Goal: Task Accomplishment & Management: Manage account settings

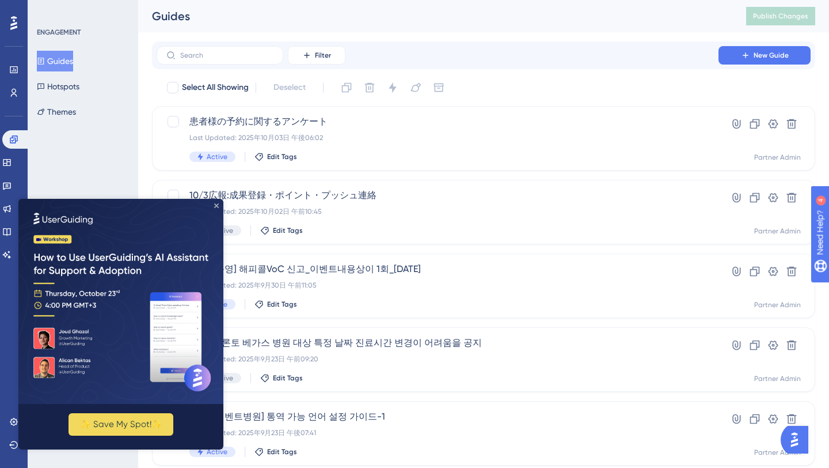
click at [217, 203] on icon "Close Preview" at bounding box center [216, 205] width 5 height 5
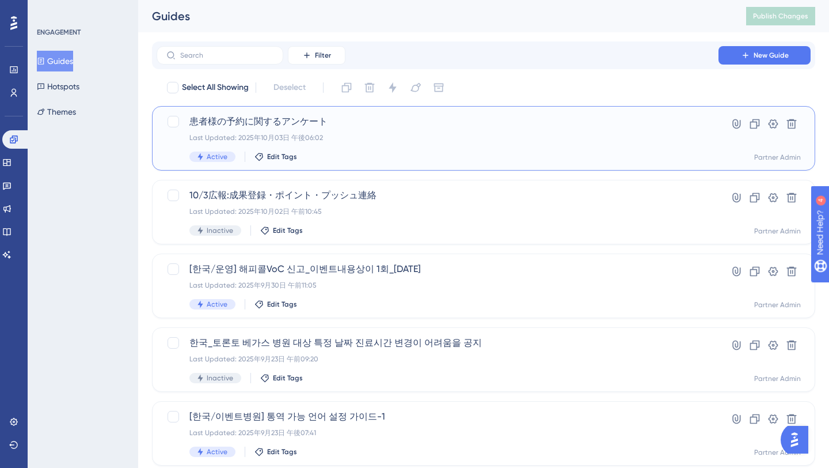
click at [400, 144] on div "患者様の予約に関するアンケート Last Updated: [DATE] 午後06:02 Active Edit Tags" at bounding box center [438, 138] width 497 height 47
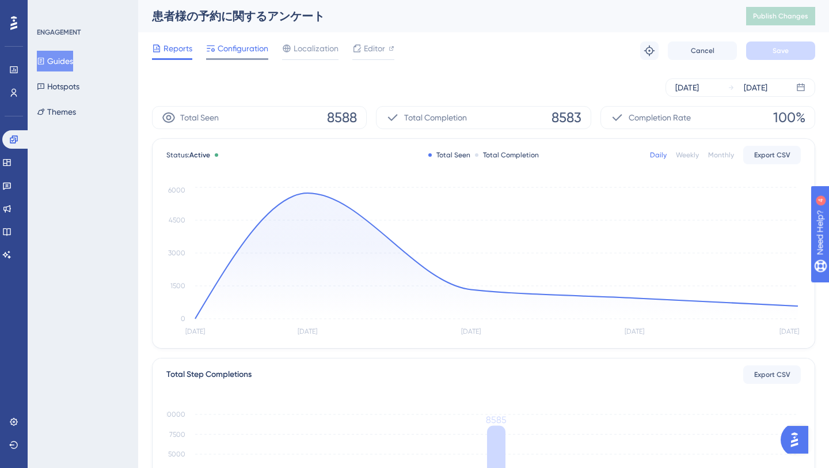
click at [248, 44] on span "Configuration" at bounding box center [243, 48] width 51 height 14
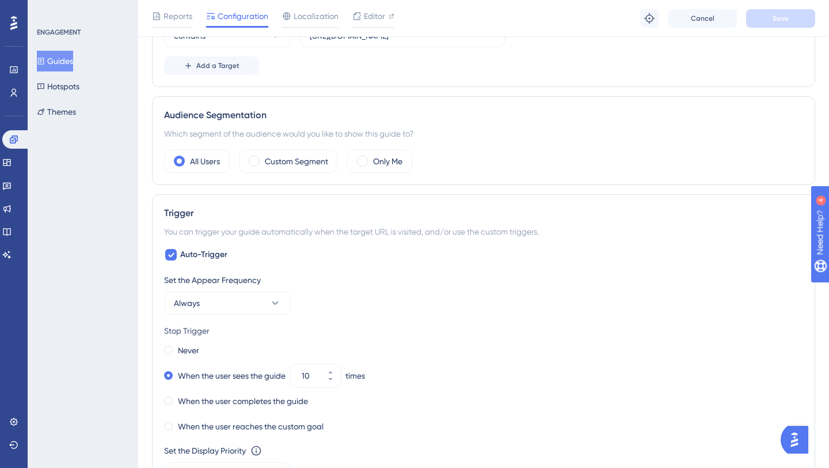
scroll to position [475, 0]
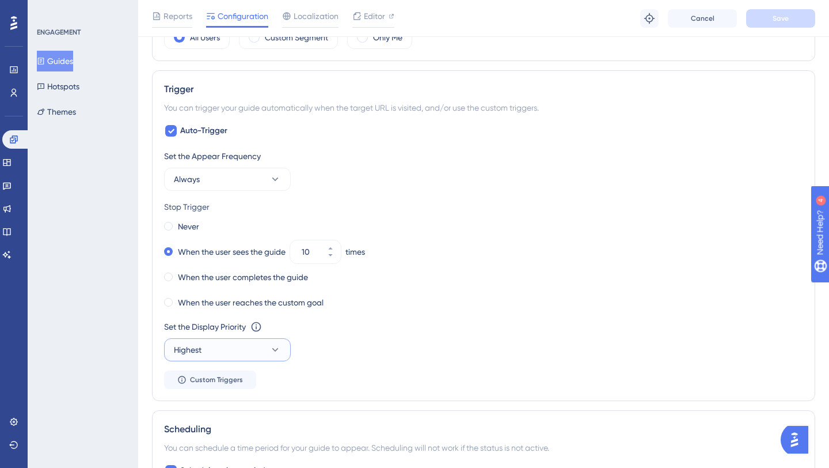
click at [268, 353] on button "Highest" at bounding box center [227, 349] width 127 height 23
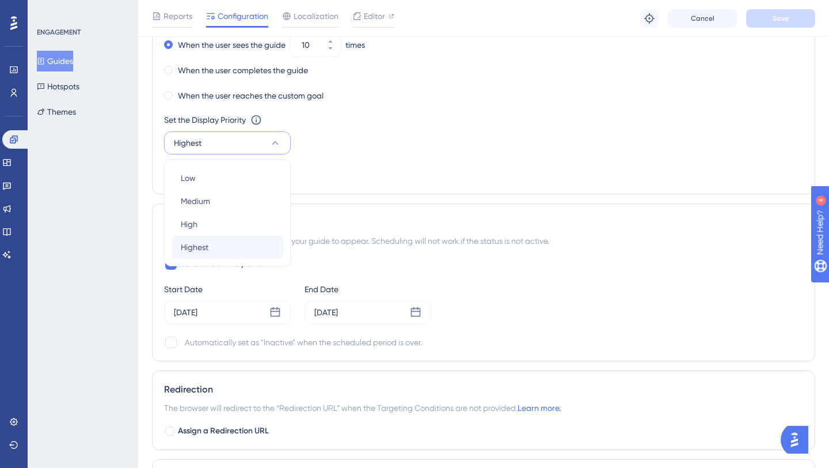
scroll to position [682, 0]
click at [225, 179] on div "Low Low" at bounding box center [227, 177] width 93 height 23
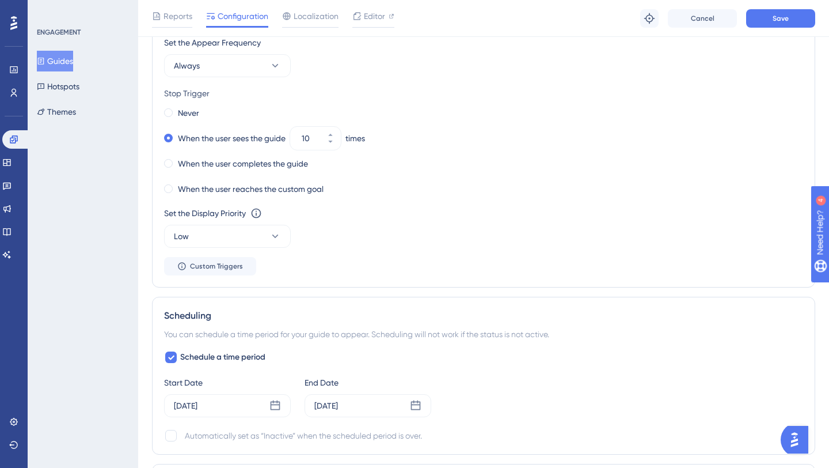
scroll to position [579, 0]
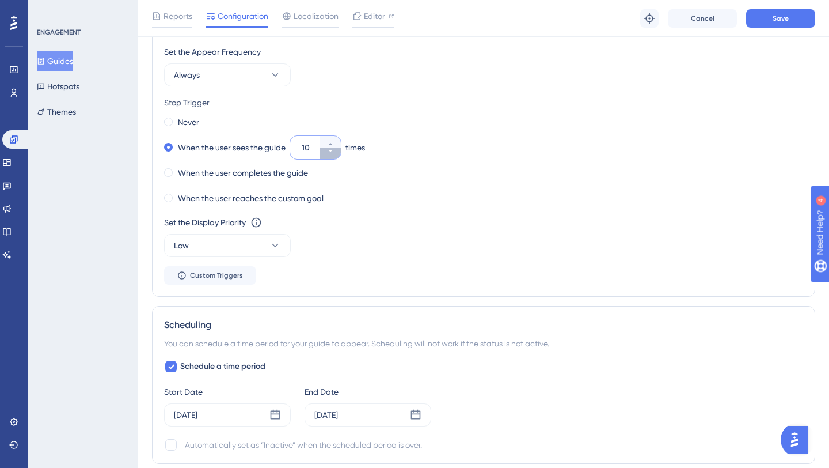
click at [331, 158] on button "10" at bounding box center [330, 153] width 21 height 12
click at [331, 158] on button "9" at bounding box center [330, 153] width 21 height 12
click at [331, 158] on button "8" at bounding box center [330, 153] width 21 height 12
click at [331, 158] on button "7" at bounding box center [330, 153] width 21 height 12
click at [331, 158] on button "6" at bounding box center [330, 153] width 21 height 12
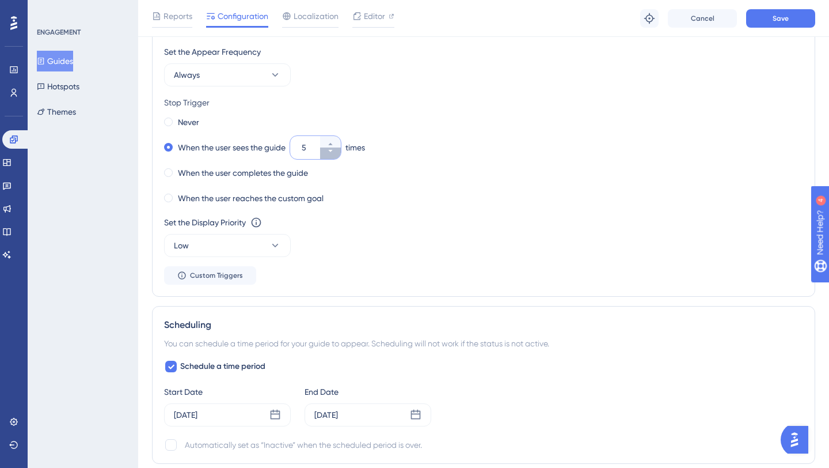
click at [331, 158] on button "5" at bounding box center [330, 153] width 21 height 12
click at [331, 158] on button "4" at bounding box center [330, 153] width 21 height 12
click at [332, 140] on button "3" at bounding box center [330, 142] width 21 height 12
click at [389, 205] on div "When the user reaches the custom goal" at bounding box center [483, 198] width 639 height 16
click at [332, 143] on icon at bounding box center [330, 144] width 4 height 2
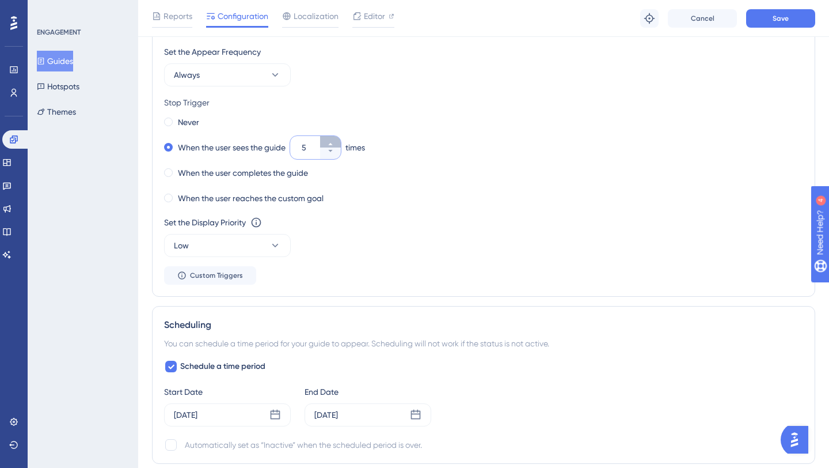
click at [332, 143] on icon at bounding box center [330, 144] width 4 height 2
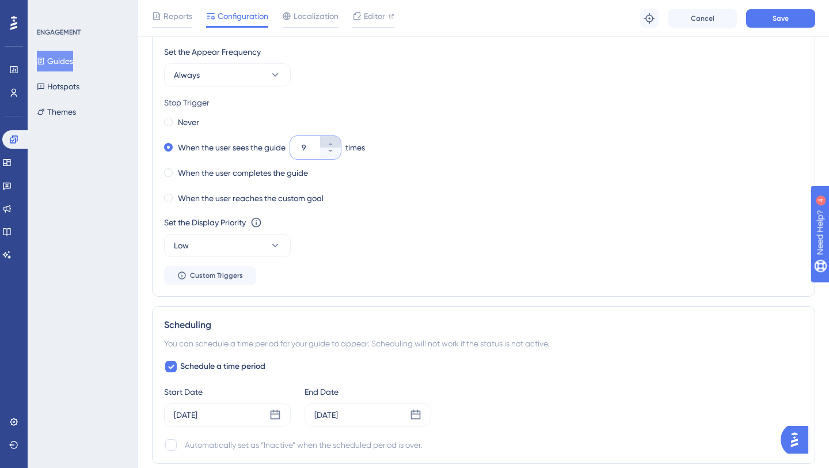
type input "10"
click at [171, 20] on span "Reports" at bounding box center [178, 16] width 29 height 14
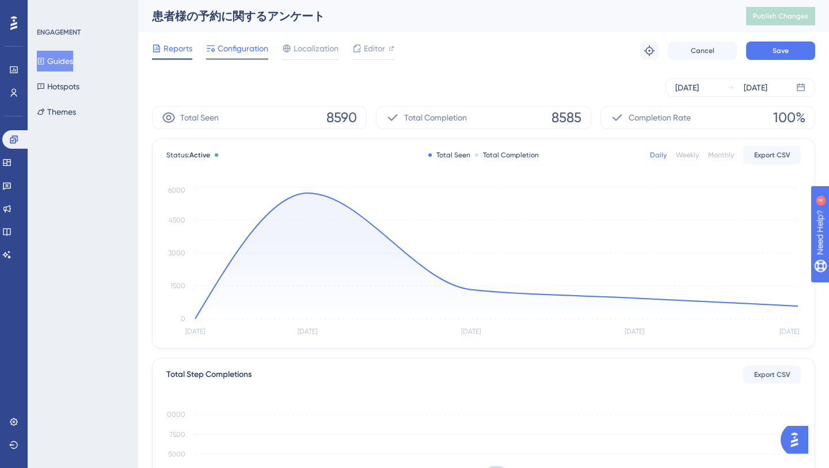
click at [232, 48] on span "Configuration" at bounding box center [243, 48] width 51 height 14
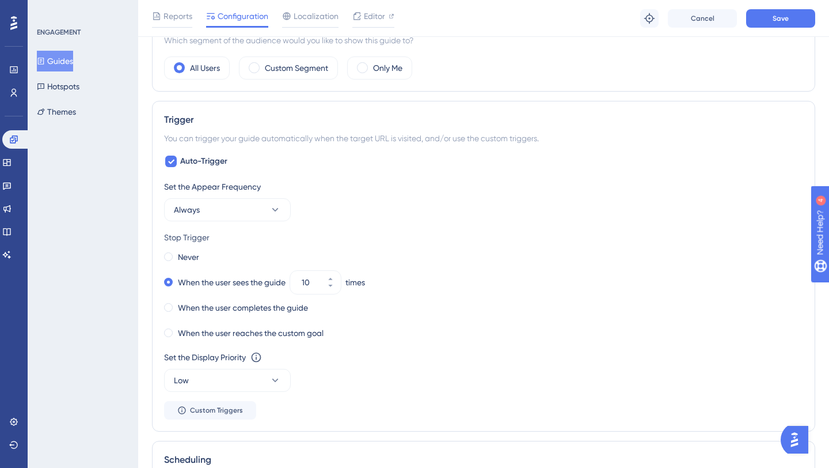
scroll to position [487, 0]
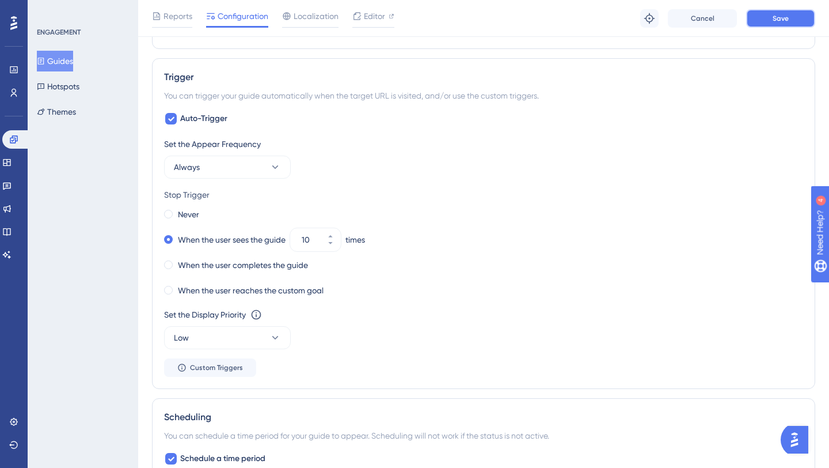
click at [773, 20] on span "Save" at bounding box center [781, 18] width 16 height 9
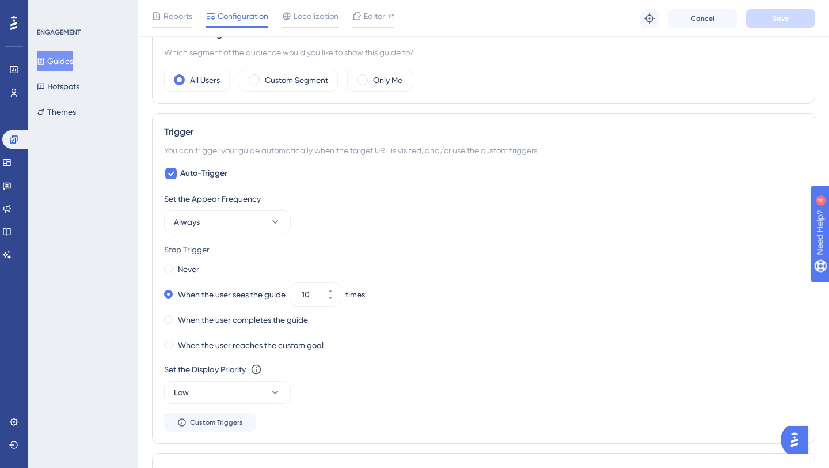
scroll to position [0, 0]
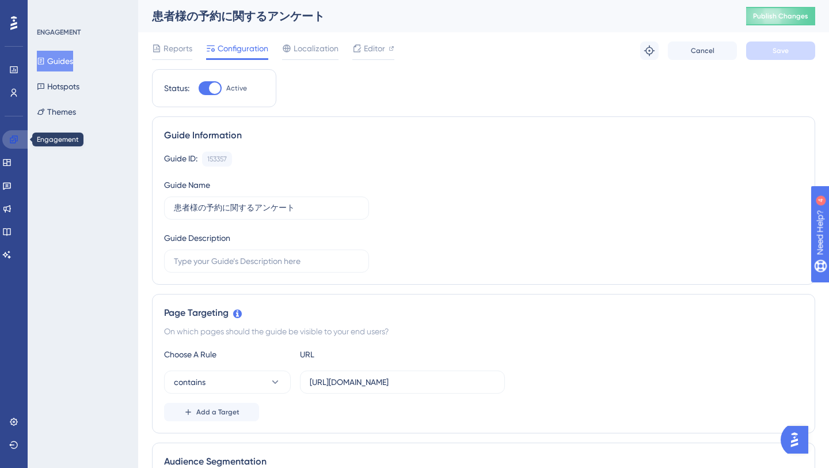
click at [20, 139] on link at bounding box center [16, 139] width 28 height 18
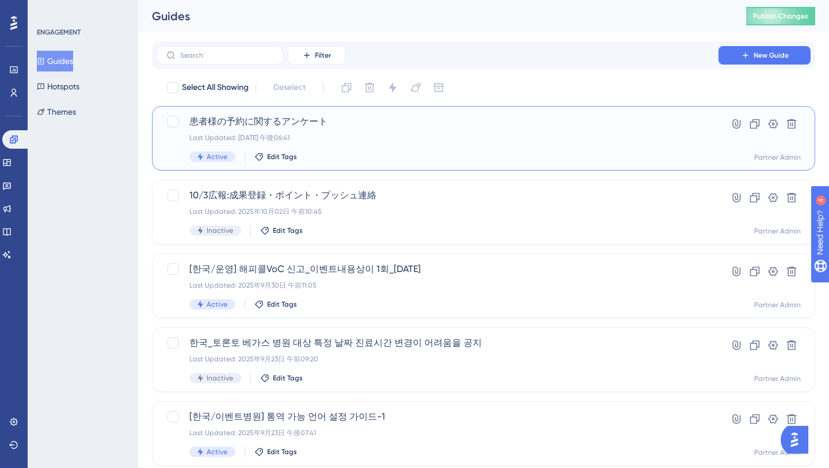
click at [360, 157] on div "Active Edit Tags" at bounding box center [438, 156] width 497 height 10
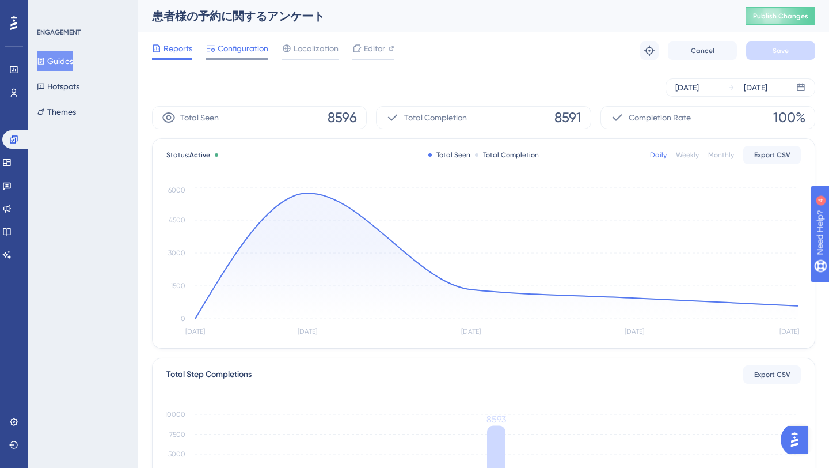
click at [238, 51] on span "Configuration" at bounding box center [243, 48] width 51 height 14
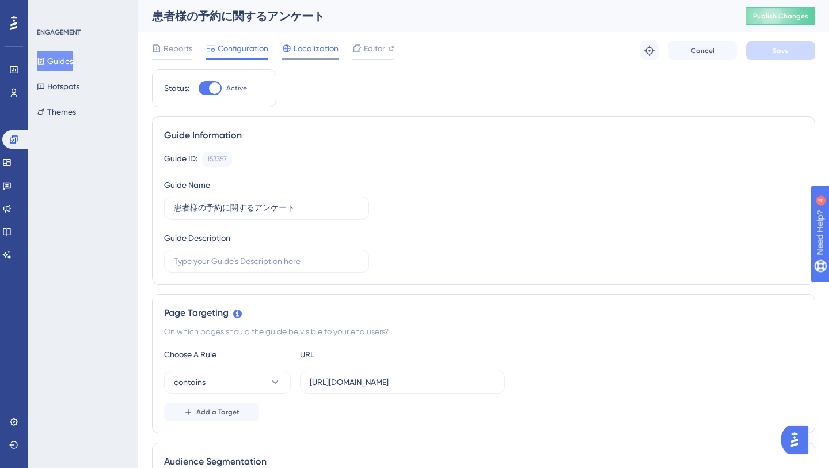
click at [320, 47] on span "Localization" at bounding box center [316, 48] width 45 height 14
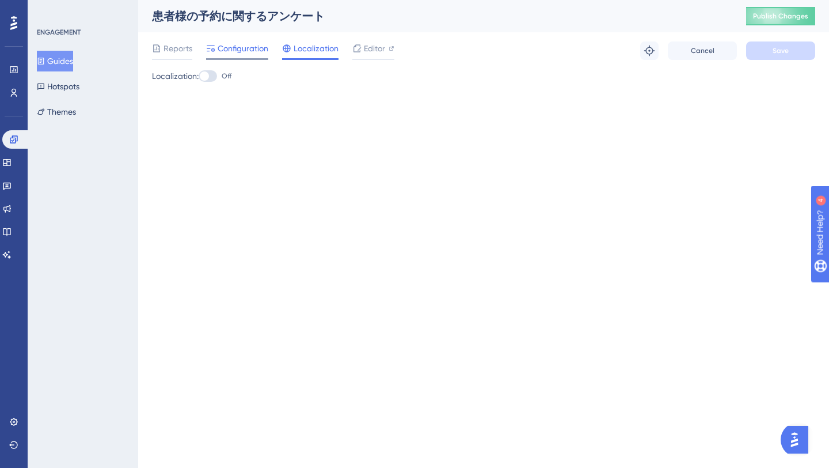
click at [245, 50] on span "Configuration" at bounding box center [243, 48] width 51 height 14
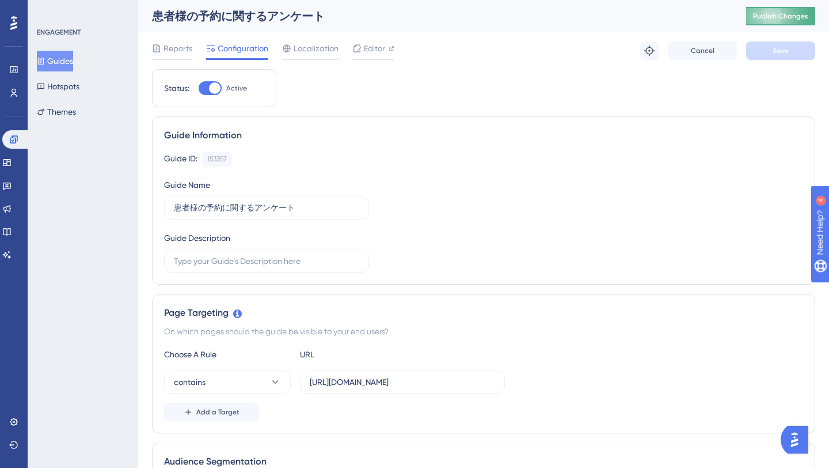
drag, startPoint x: 738, startPoint y: 14, endPoint x: 798, endPoint y: 17, distance: 60.0
click at [798, 17] on div "患者様の予約に関するアンケート Publish Changes" at bounding box center [483, 16] width 691 height 32
click at [759, 16] on span "Publish Changes" at bounding box center [780, 16] width 55 height 9
